Goal: Task Accomplishment & Management: Manage account settings

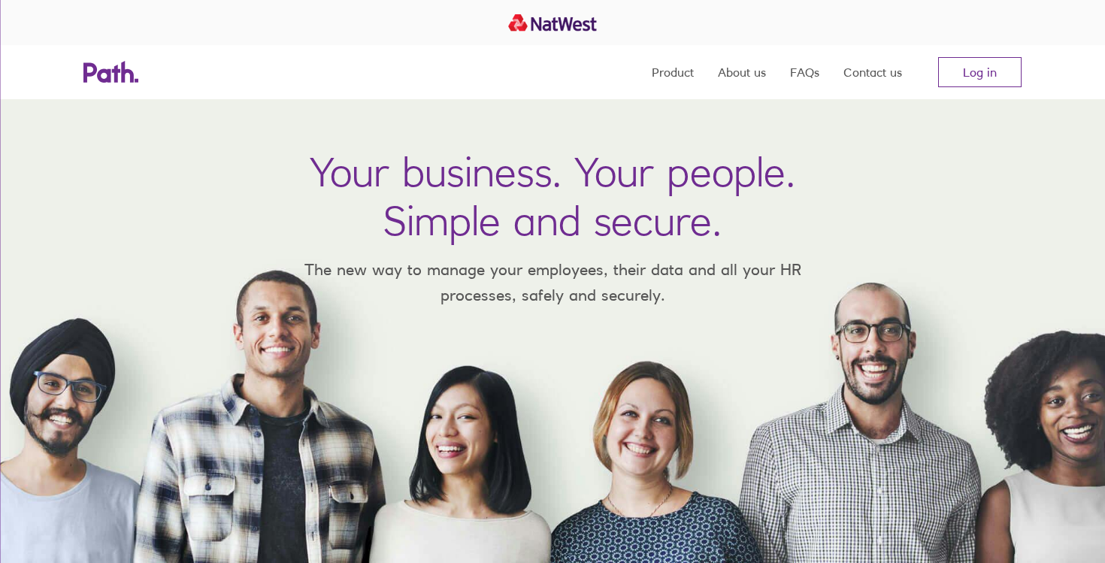
click at [979, 87] on nav "Product About us FAQs Contact us Log in" at bounding box center [837, 72] width 370 height 54
click at [971, 73] on link "Log in" at bounding box center [979, 72] width 83 height 30
click at [969, 73] on link "Log in" at bounding box center [979, 72] width 83 height 30
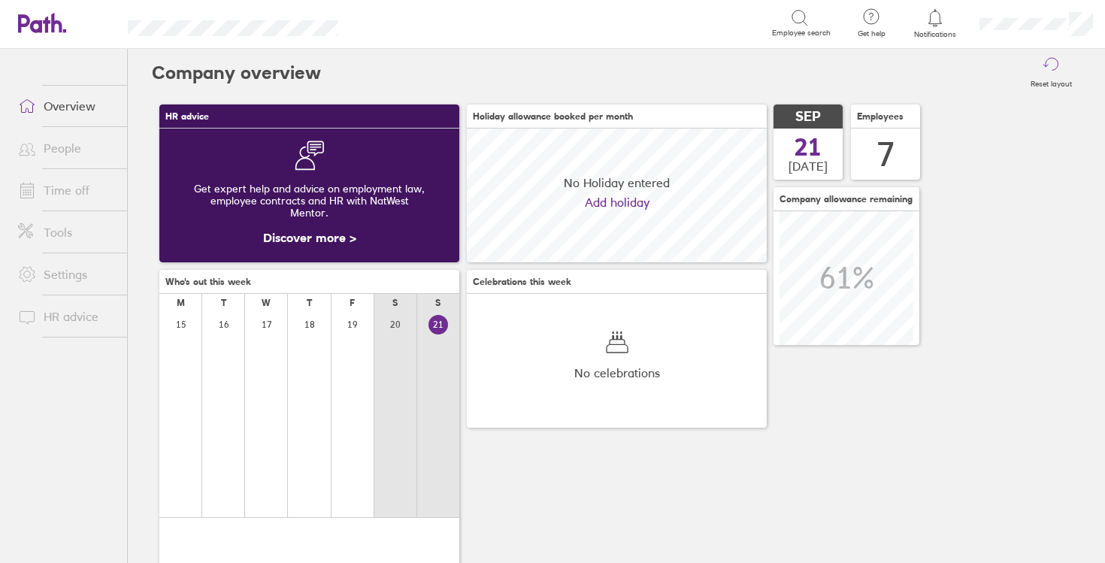
scroll to position [134, 300]
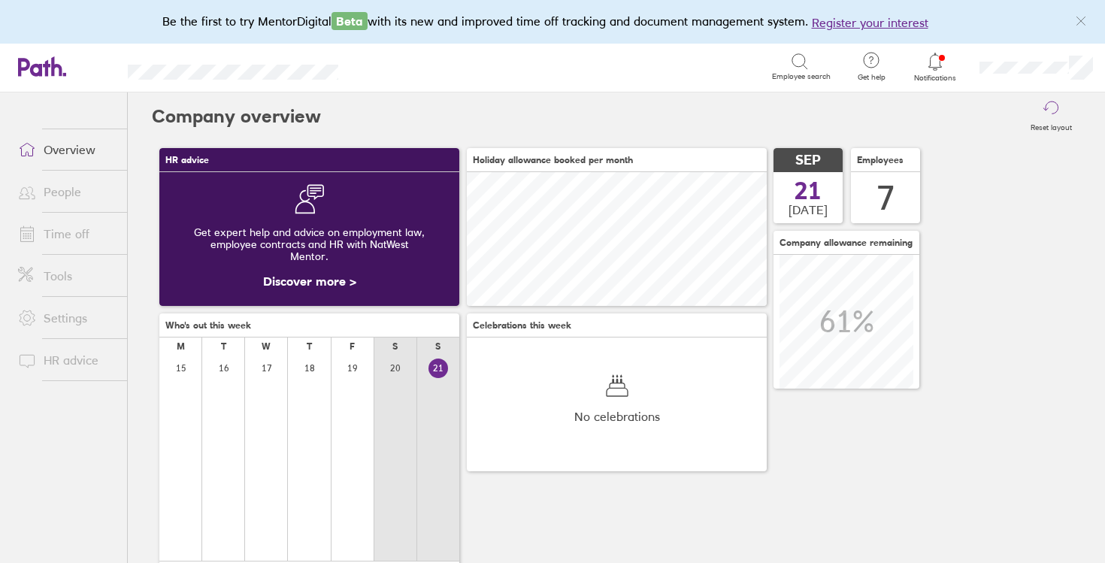
click at [60, 232] on link "Time off" at bounding box center [66, 234] width 121 height 30
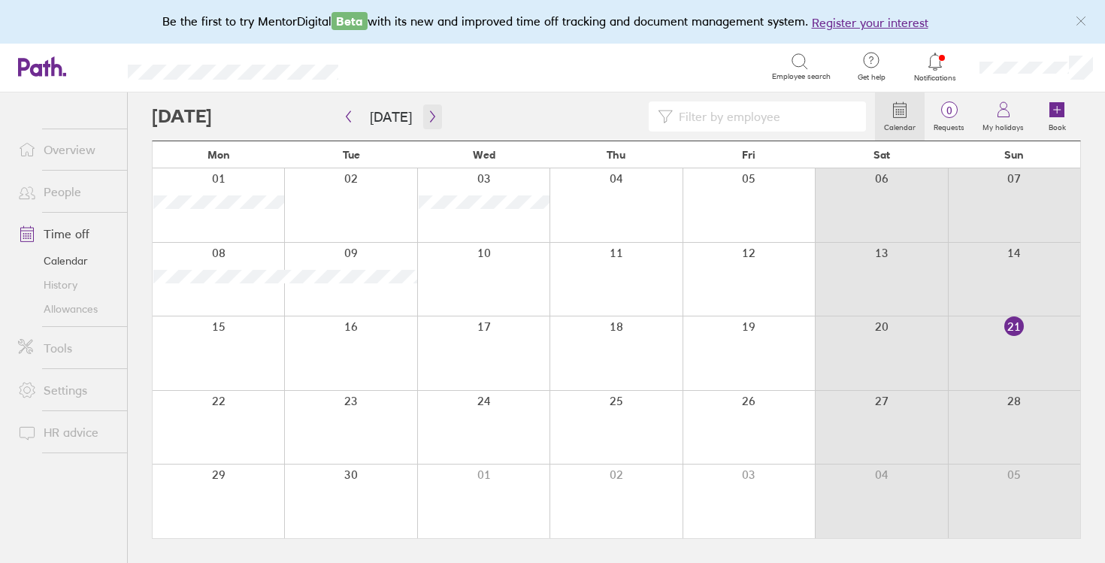
click at [429, 117] on icon "button" at bounding box center [432, 117] width 11 height 12
click at [244, 413] on div at bounding box center [219, 428] width 132 height 74
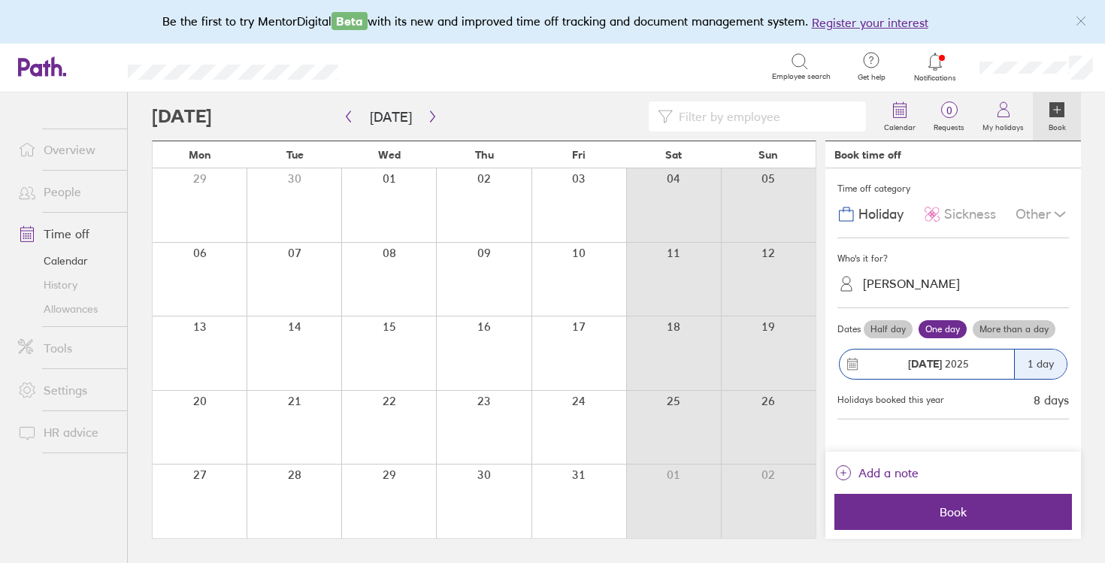
click at [999, 331] on label "More than a day" at bounding box center [1014, 329] width 83 height 18
click at [0, 0] on input "More than a day" at bounding box center [0, 0] width 0 height 0
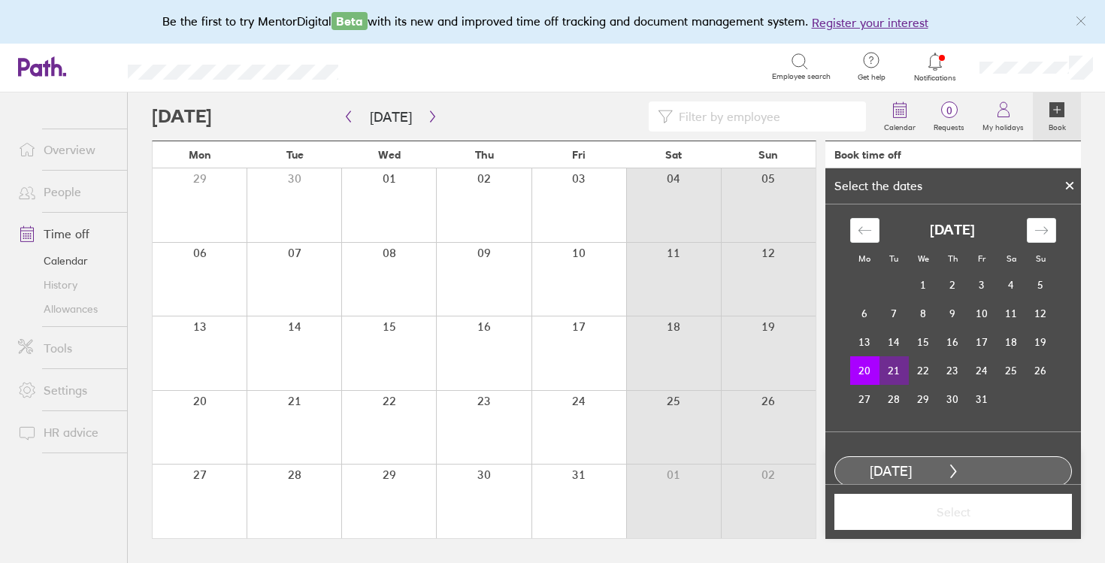
click at [895, 374] on td "21" at bounding box center [894, 370] width 29 height 29
click at [974, 527] on button "Select" at bounding box center [953, 512] width 238 height 36
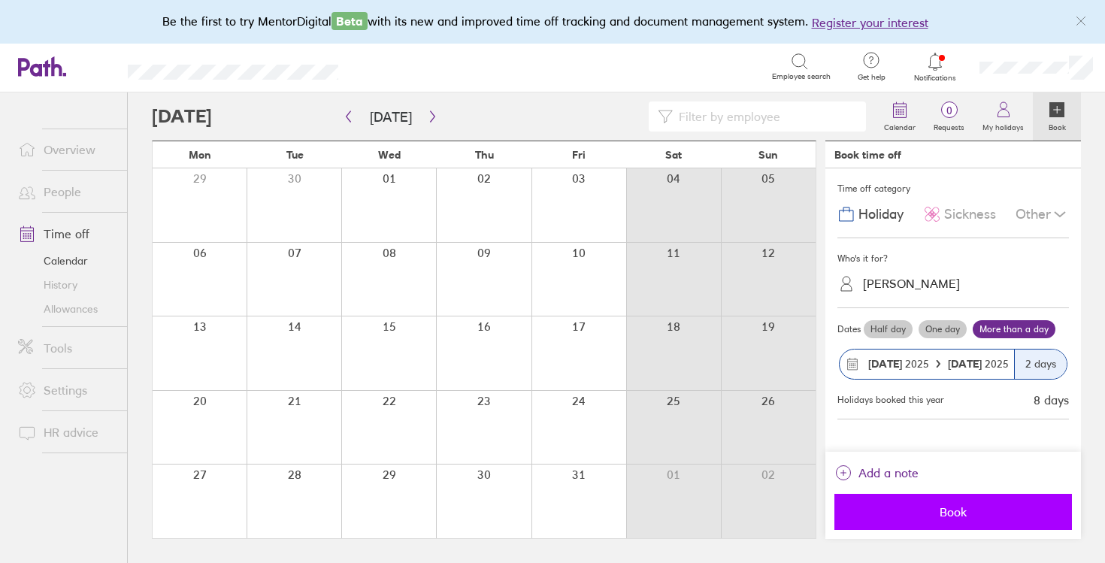
click at [967, 508] on span "Book" at bounding box center [953, 512] width 217 height 14
